Goal: Information Seeking & Learning: Check status

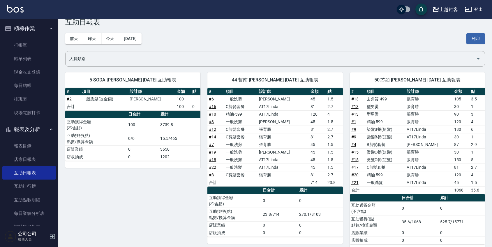
scroll to position [17, 0]
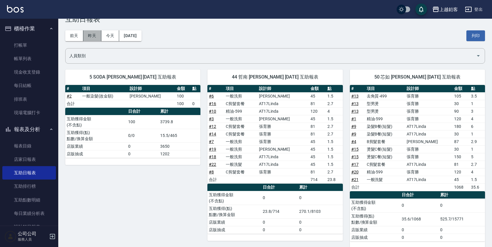
click at [85, 33] on button "昨天" at bounding box center [92, 35] width 18 height 11
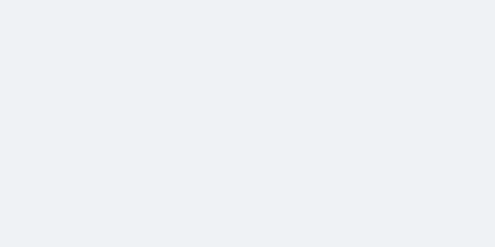
click at [79, 0] on html at bounding box center [247, 0] width 495 height 0
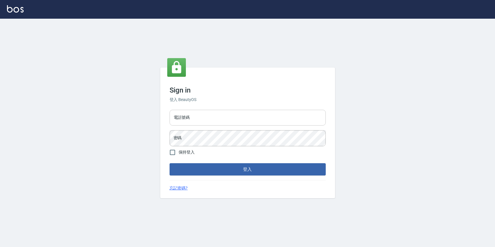
click at [185, 117] on input "電話號碼" at bounding box center [248, 118] width 156 height 16
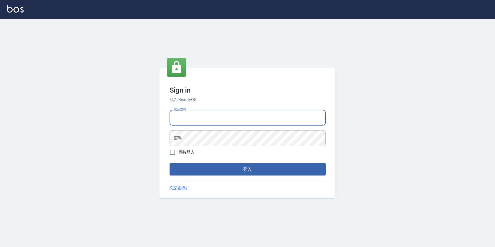
type input "0424526080"
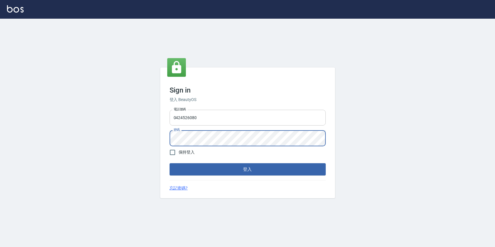
click at [170, 163] on button "登入" at bounding box center [248, 169] width 156 height 12
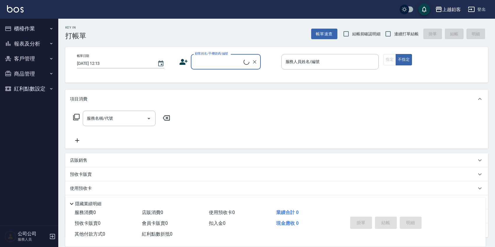
click at [17, 45] on button "報表及分析" at bounding box center [29, 43] width 54 height 15
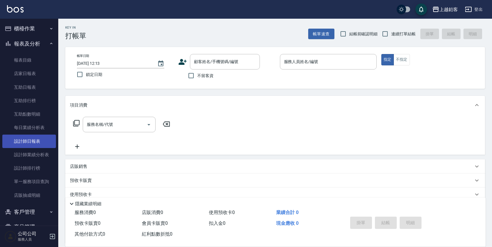
click at [41, 143] on link "設計師日報表" at bounding box center [29, 140] width 54 height 13
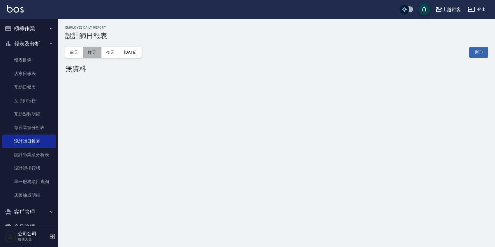
click at [98, 52] on button "昨天" at bounding box center [92, 52] width 18 height 11
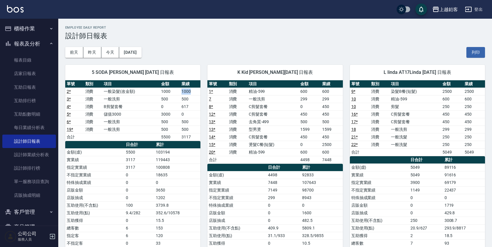
drag, startPoint x: 170, startPoint y: 91, endPoint x: 192, endPoint y: 93, distance: 22.2
click at [192, 93] on tr "2 * 消費 一般染髮(改金額) 1000 1000" at bounding box center [132, 91] width 135 height 8
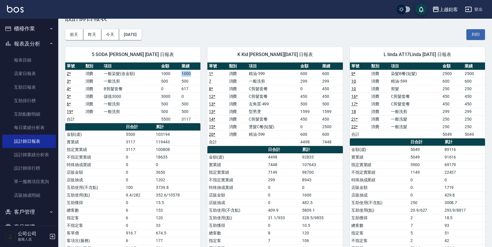
scroll to position [17, 0]
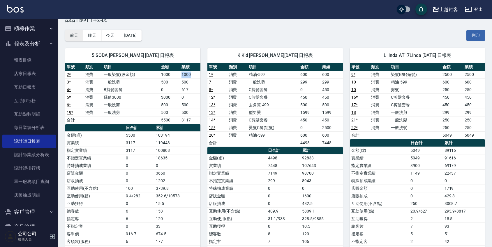
click at [73, 38] on button "前天" at bounding box center [74, 35] width 18 height 11
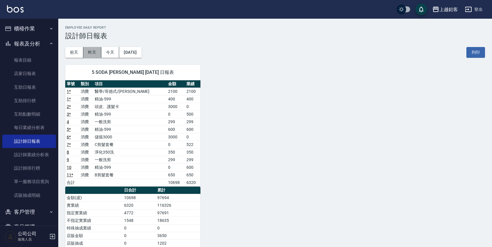
click at [97, 52] on button "昨天" at bounding box center [92, 52] width 18 height 11
